Goal: Transaction & Acquisition: Subscribe to service/newsletter

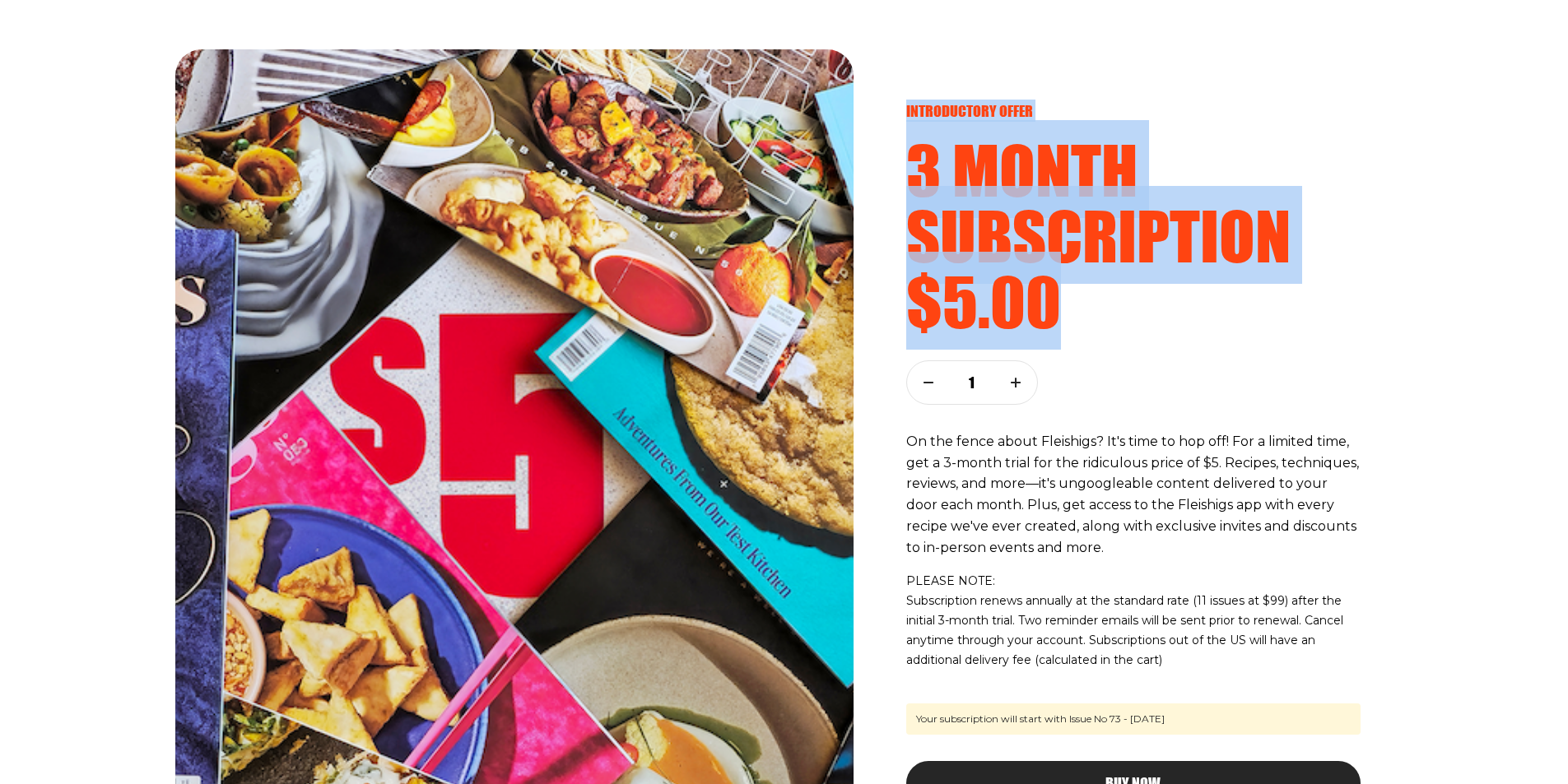
drag, startPoint x: 908, startPoint y: 106, endPoint x: 1104, endPoint y: 289, distance: 268.2
click at [1104, 289] on div "introductory offer 3 month subscription $5.00" at bounding box center [1133, 218] width 454 height 232
click at [1104, 268] on h2 "3 month subscription" at bounding box center [1133, 202] width 454 height 131
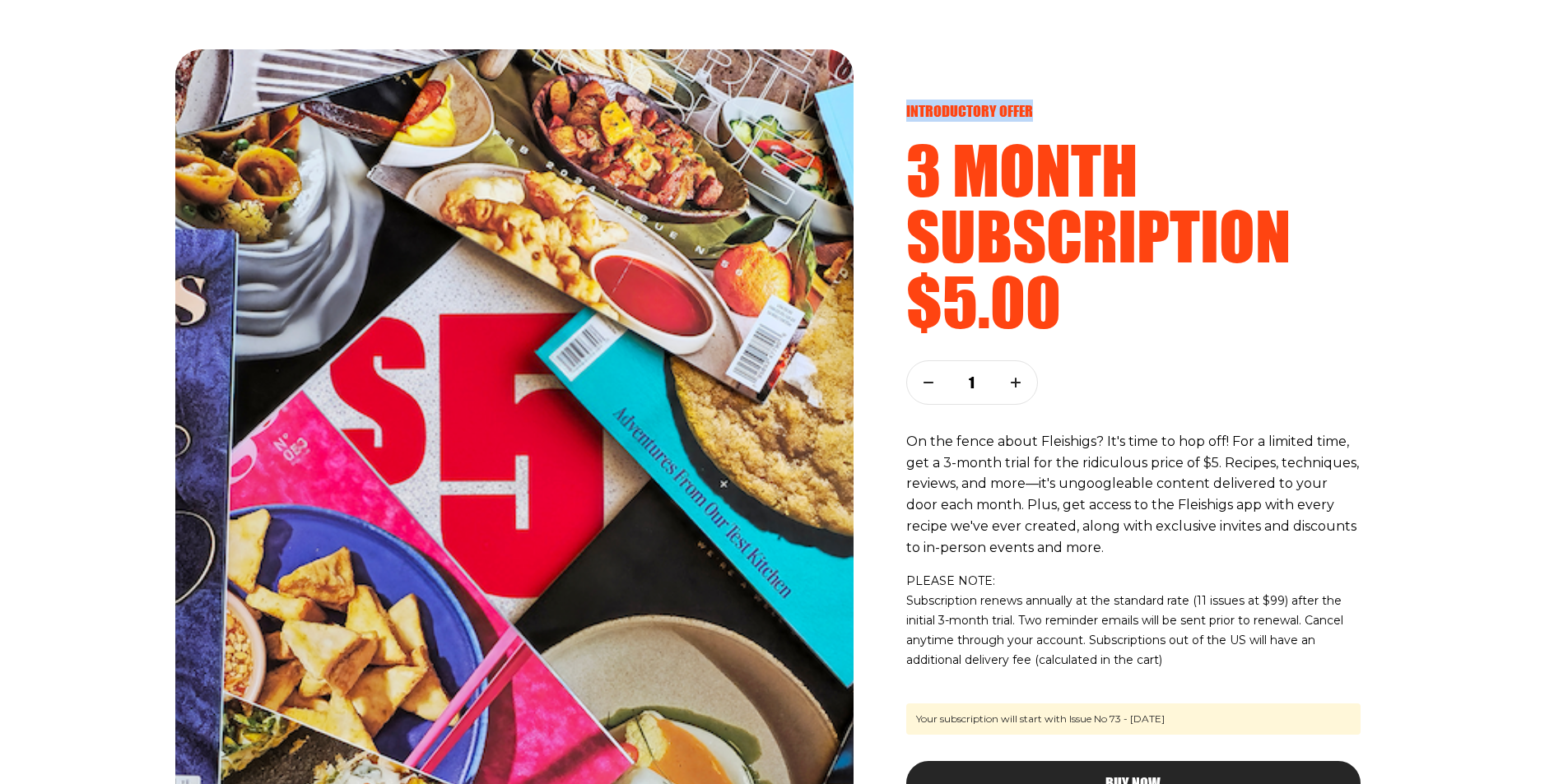
drag, startPoint x: 904, startPoint y: 115, endPoint x: 1063, endPoint y: 109, distance: 159.1
click at [1063, 109] on div "introductory offer 3 month subscription $5.00 1 On the fence about Fleishigs? I…" at bounding box center [1133, 442] width 520 height 784
click at [1022, 111] on p "introductory offer" at bounding box center [1133, 111] width 454 height 18
drag, startPoint x: 992, startPoint y: 111, endPoint x: 879, endPoint y: 111, distance: 113.0
click at [879, 111] on div "introductory offer 3 month subscription $5.00 1 On the fence about Fleishigs? I…" at bounding box center [1133, 442] width 520 height 784
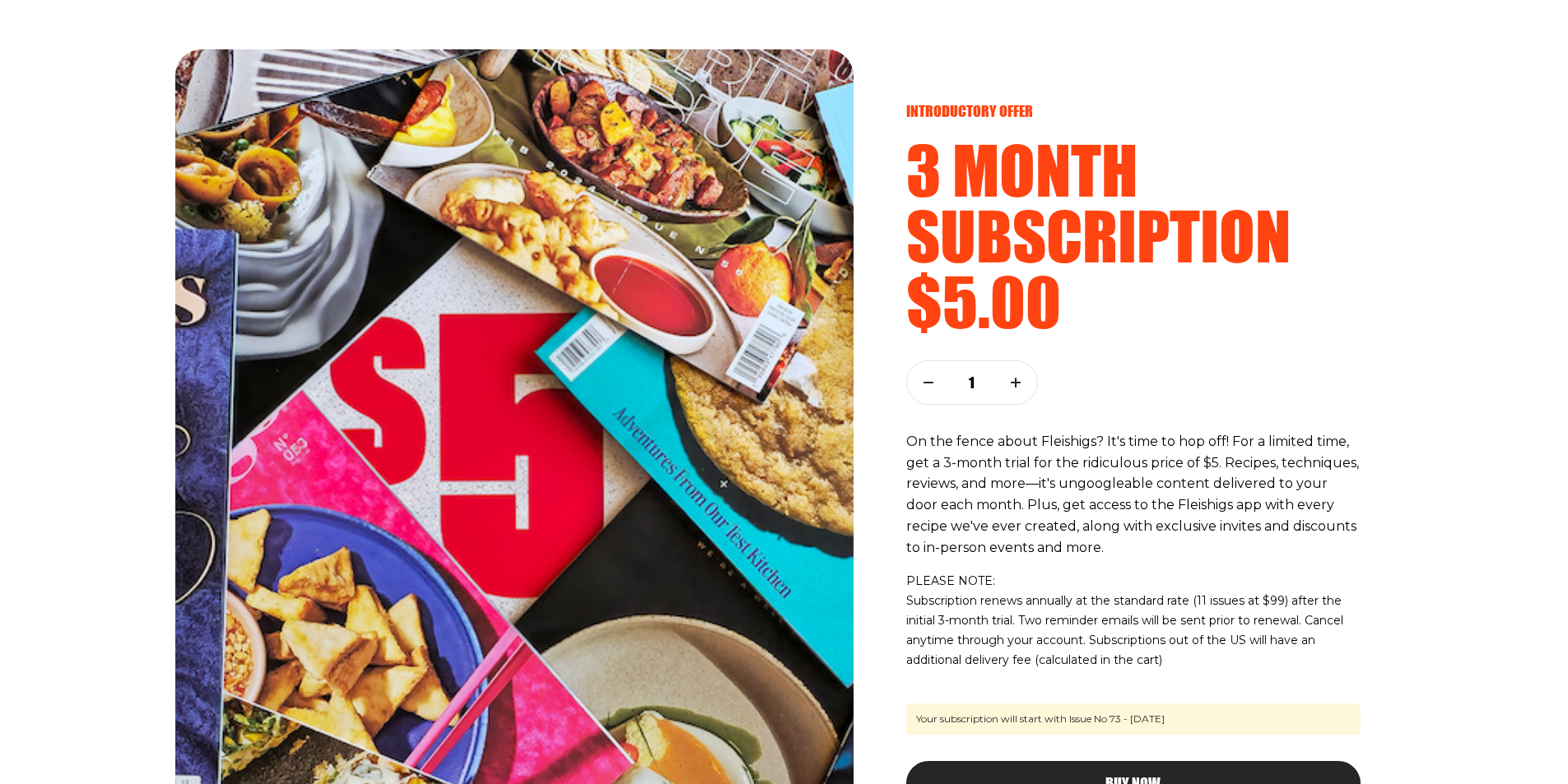
click at [985, 201] on h2 "3 month subscription" at bounding box center [1133, 202] width 454 height 131
